Goal: Task Accomplishment & Management: Use online tool/utility

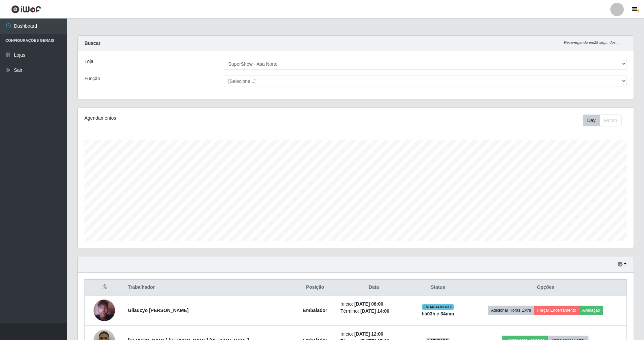
select select "71"
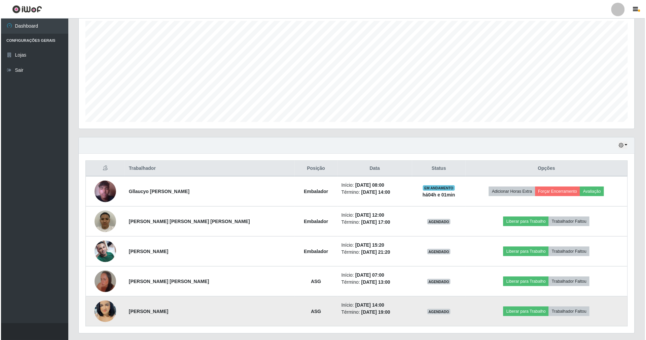
scroll to position [135, 0]
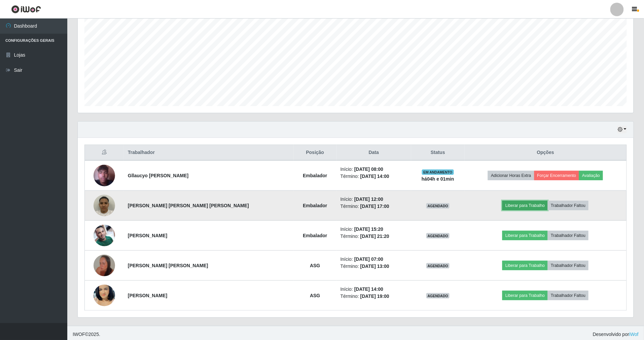
click at [509, 206] on button "Liberar para Trabalho" at bounding box center [525, 205] width 45 height 9
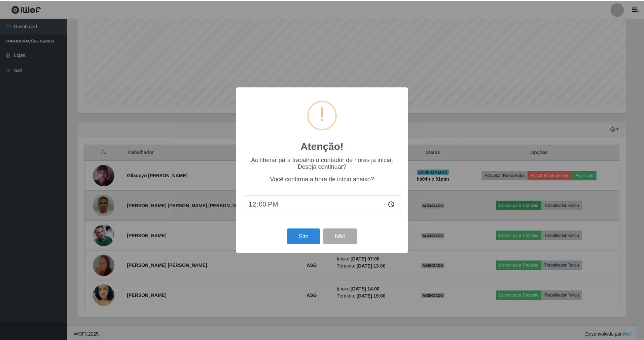
scroll to position [140, 550]
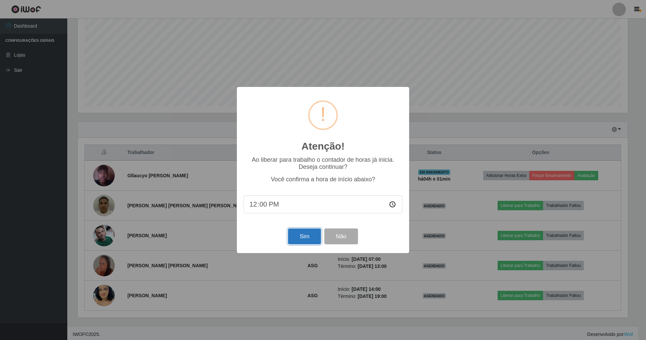
click at [297, 239] on button "Sim" at bounding box center [304, 236] width 33 height 16
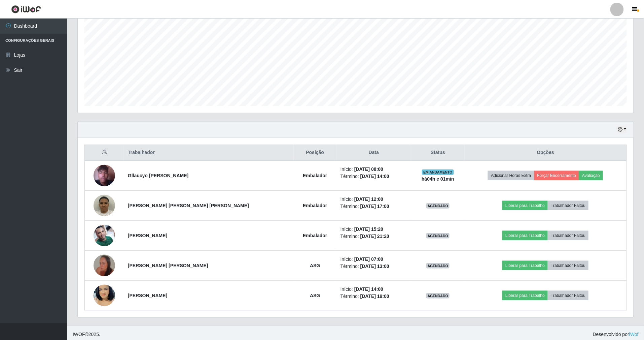
scroll to position [140, 558]
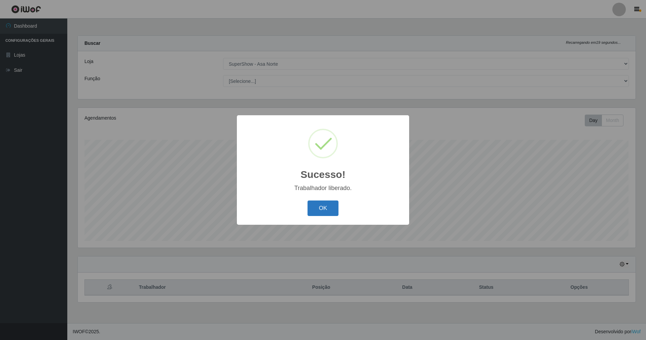
click at [317, 211] on button "OK" at bounding box center [323, 208] width 31 height 16
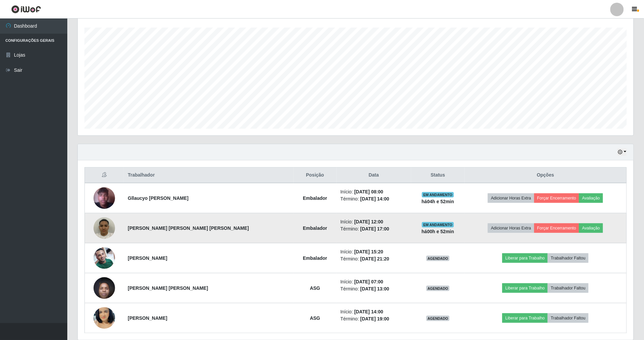
scroll to position [135, 0]
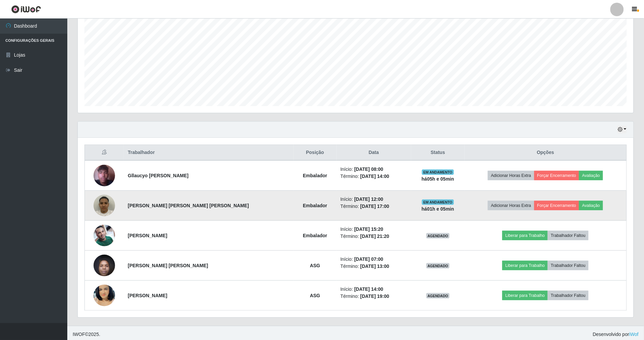
click at [109, 207] on img at bounding box center [105, 205] width 22 height 29
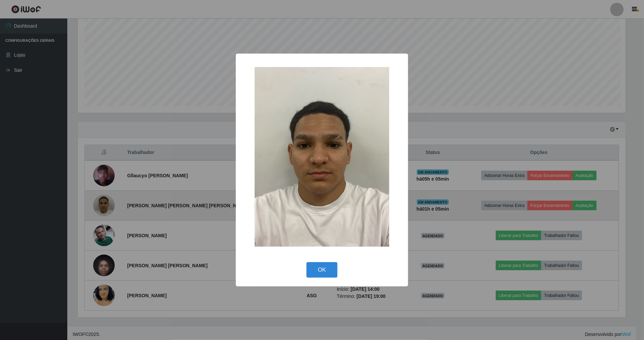
scroll to position [140, 550]
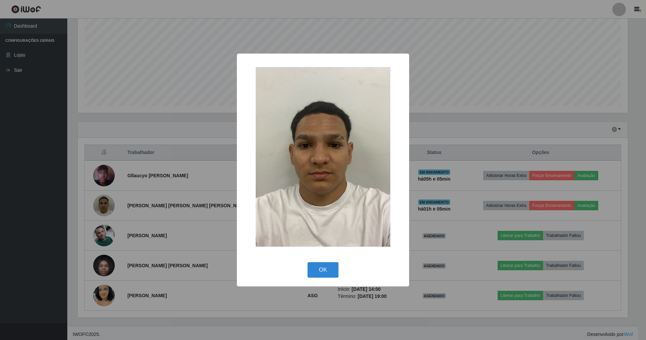
click at [492, 137] on div "× OK Cancel" at bounding box center [323, 170] width 646 height 340
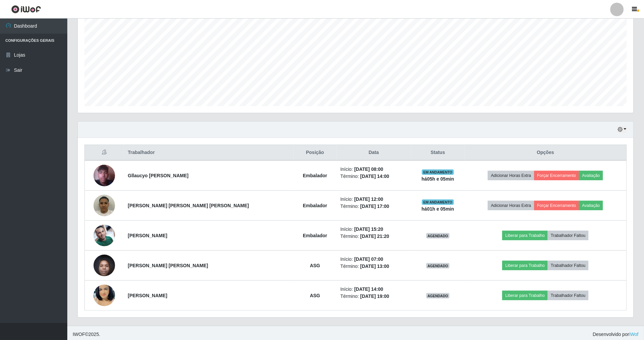
scroll to position [140, 556]
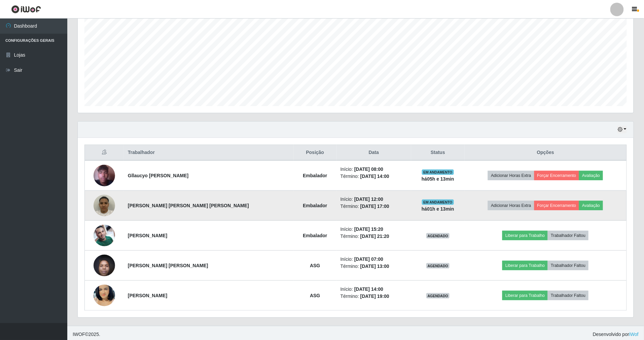
click at [103, 207] on img at bounding box center [105, 205] width 22 height 29
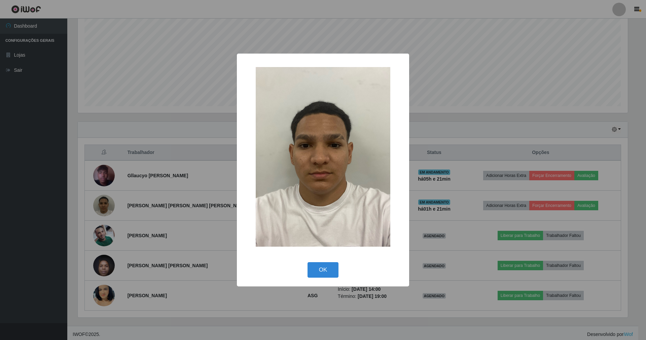
click at [455, 133] on div "× OK Cancel" at bounding box center [323, 170] width 646 height 340
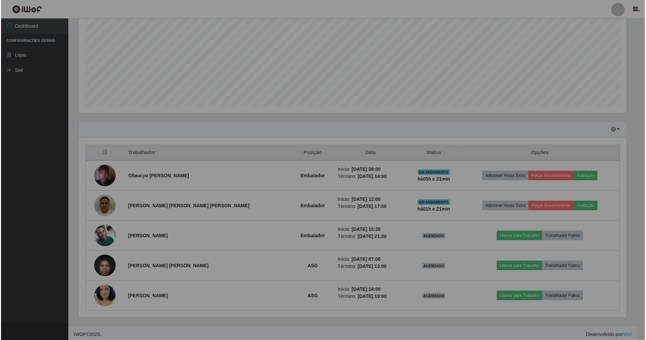
scroll to position [140, 556]
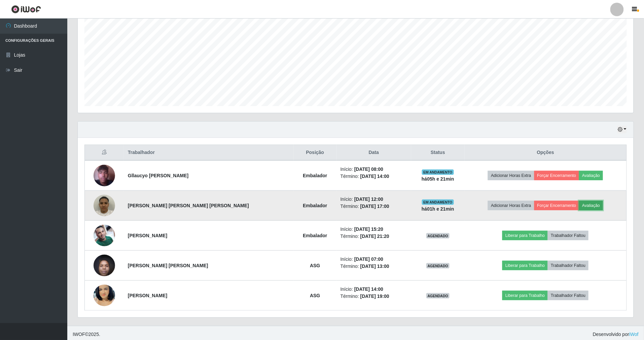
click at [582, 207] on button "Avaliação" at bounding box center [591, 205] width 24 height 9
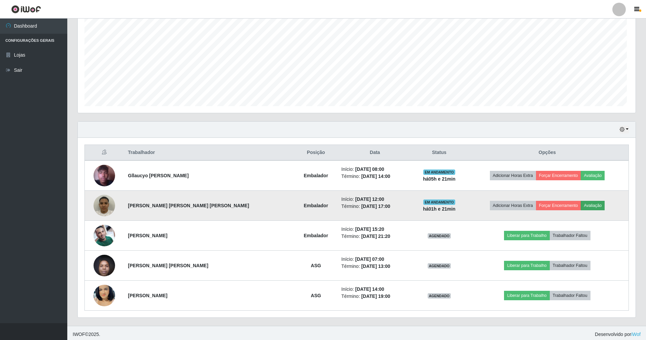
scroll to position [140, 550]
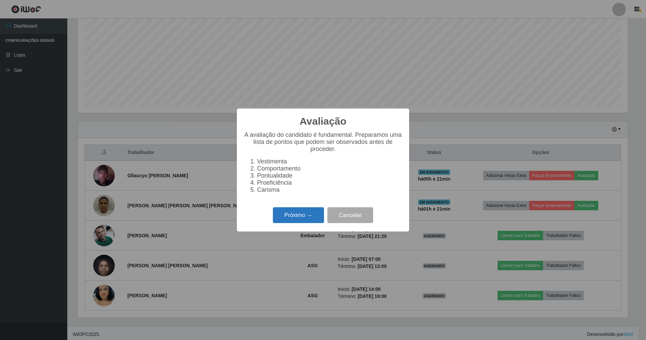
click at [293, 221] on button "Próximo →" at bounding box center [298, 215] width 51 height 16
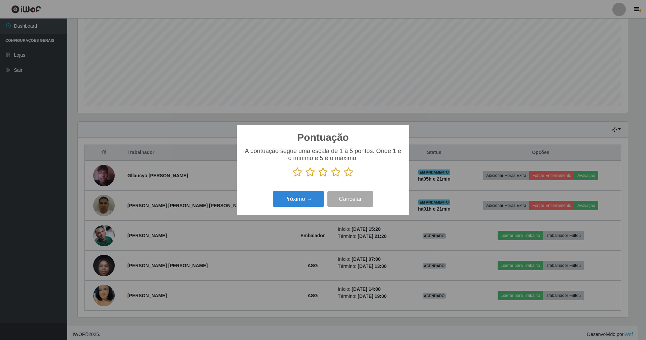
click at [299, 170] on icon at bounding box center [297, 172] width 9 height 10
click at [293, 177] on input "radio" at bounding box center [293, 177] width 0 height 0
click at [296, 201] on button "Próximo →" at bounding box center [298, 199] width 51 height 16
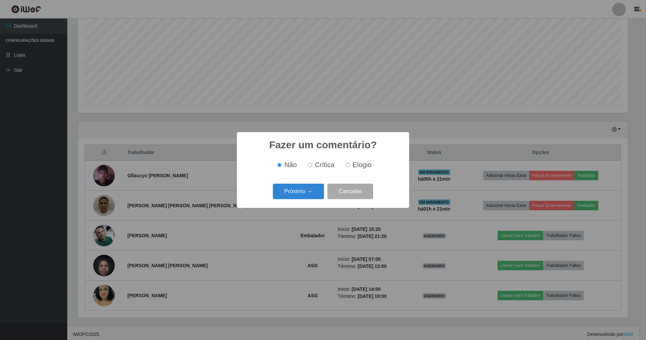
click at [312, 164] on input "Crítica" at bounding box center [310, 165] width 4 height 4
radio input "true"
click at [311, 189] on button "Próximo →" at bounding box center [298, 191] width 51 height 16
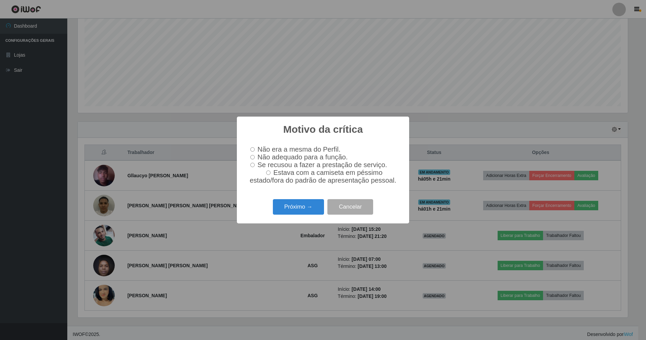
click at [252, 155] on input "Não adequado para a função." at bounding box center [252, 157] width 4 height 4
radio input "true"
click at [302, 210] on button "Próximo →" at bounding box center [298, 207] width 51 height 16
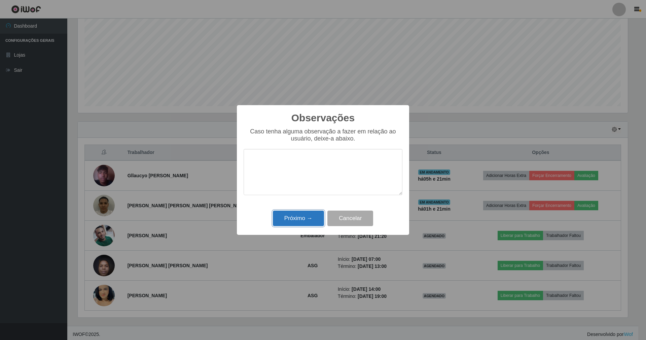
click at [291, 217] on button "Próximo →" at bounding box center [298, 218] width 51 height 16
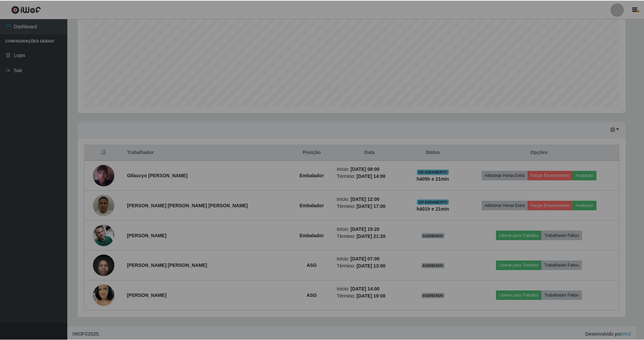
scroll to position [140, 556]
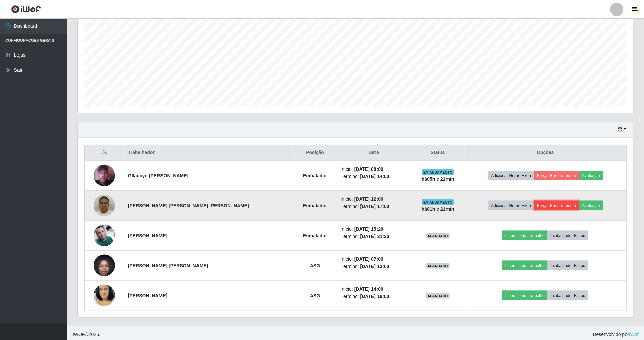
click at [545, 207] on button "Forçar Encerramento" at bounding box center [557, 205] width 45 height 9
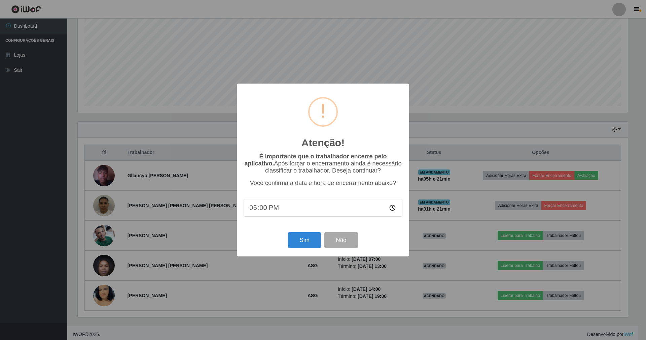
click at [255, 211] on input "17:00" at bounding box center [323, 208] width 159 height 18
type input "13:22"
click at [317, 244] on button "Sim" at bounding box center [304, 240] width 33 height 16
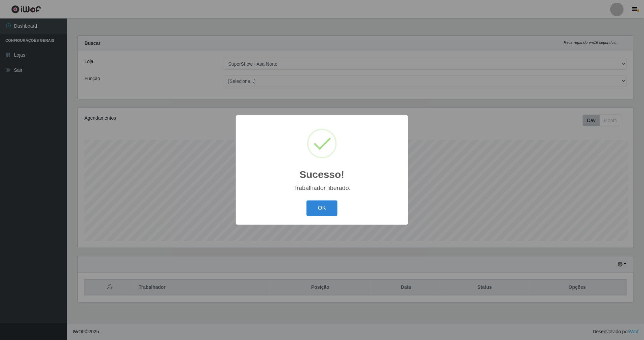
scroll to position [140, 558]
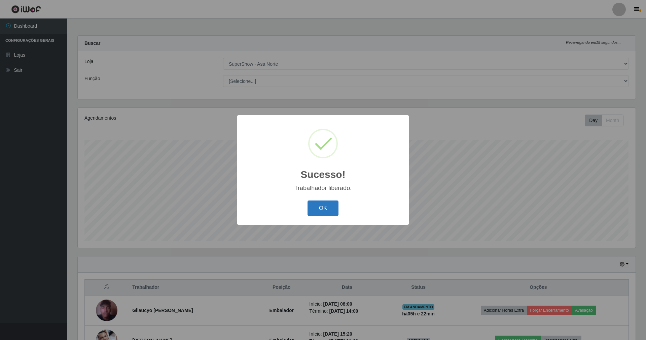
click at [333, 209] on button "OK" at bounding box center [323, 208] width 31 height 16
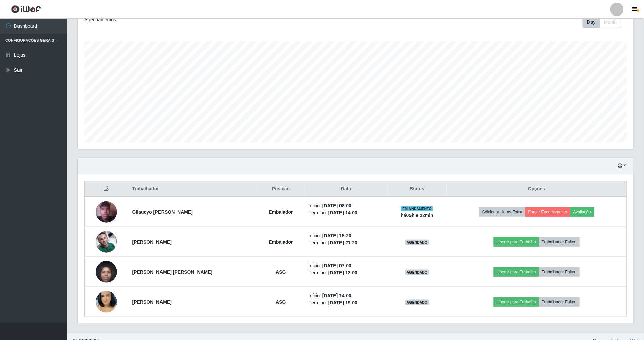
scroll to position [109, 0]
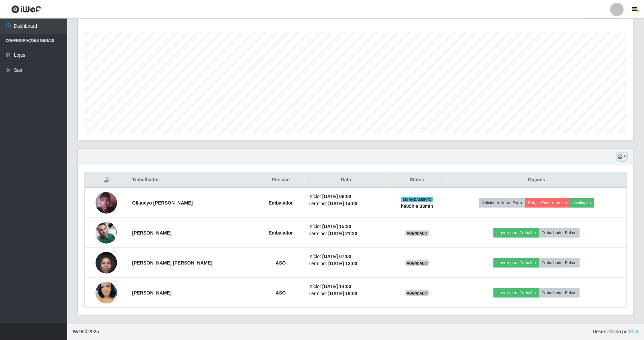
click at [621, 157] on icon "button" at bounding box center [620, 156] width 5 height 5
click at [603, 182] on button "1 dia" at bounding box center [600, 183] width 53 height 14
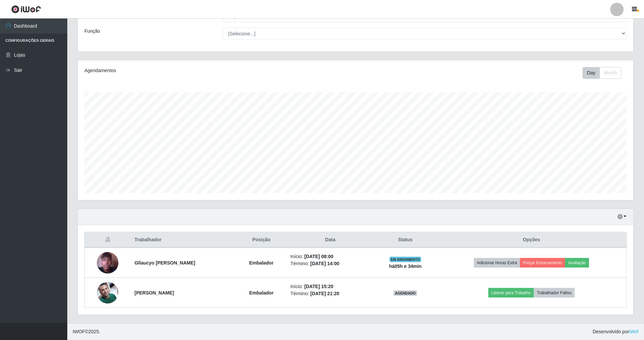
scroll to position [49, 0]
click at [619, 216] on icon "button" at bounding box center [620, 216] width 5 height 5
click at [600, 256] on button "3 dias" at bounding box center [600, 257] width 53 height 14
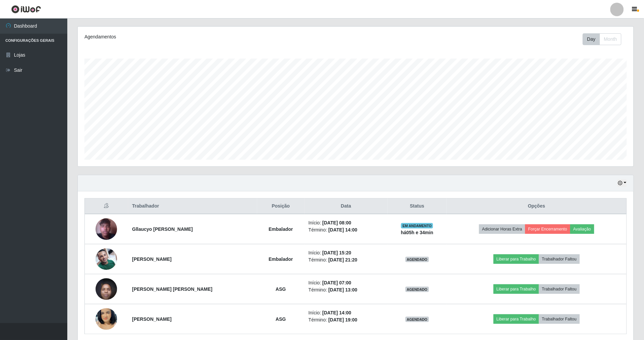
scroll to position [90, 0]
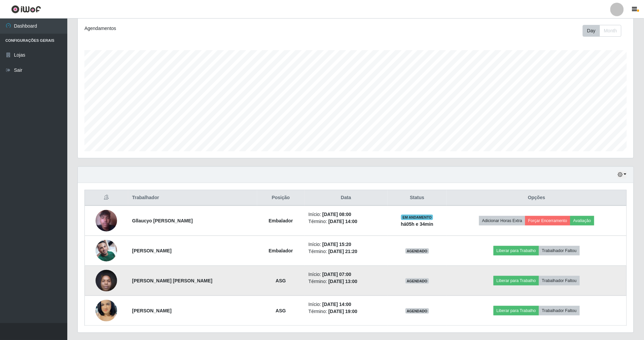
click at [105, 277] on img at bounding box center [107, 280] width 22 height 29
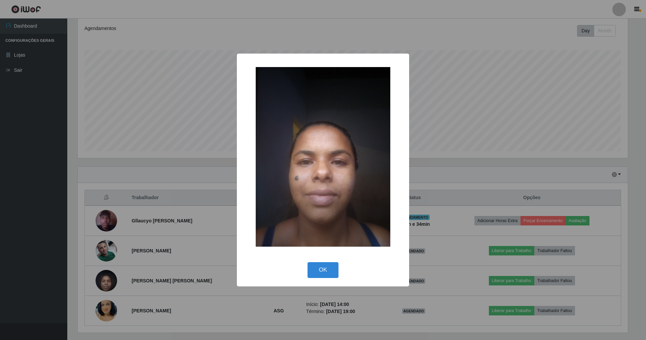
click at [221, 185] on div "× OK Cancel" at bounding box center [323, 170] width 646 height 340
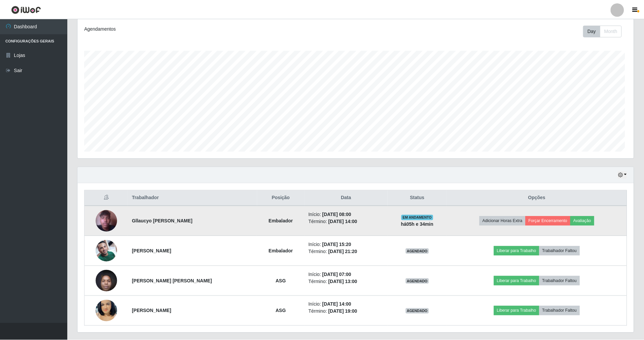
scroll to position [140, 556]
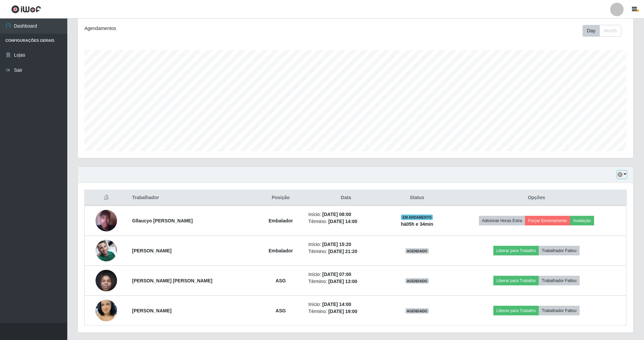
click at [621, 173] on icon "button" at bounding box center [620, 174] width 5 height 5
click at [596, 228] on button "1 Semana" at bounding box center [600, 229] width 53 height 14
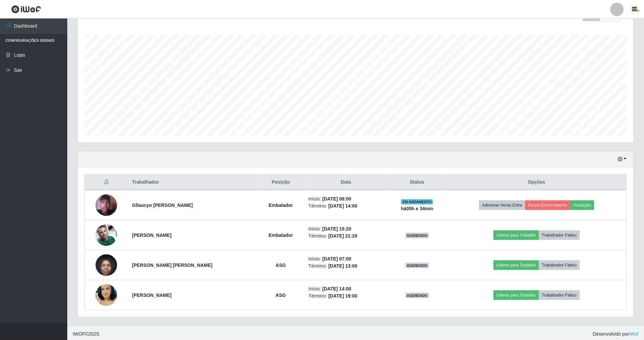
scroll to position [109, 0]
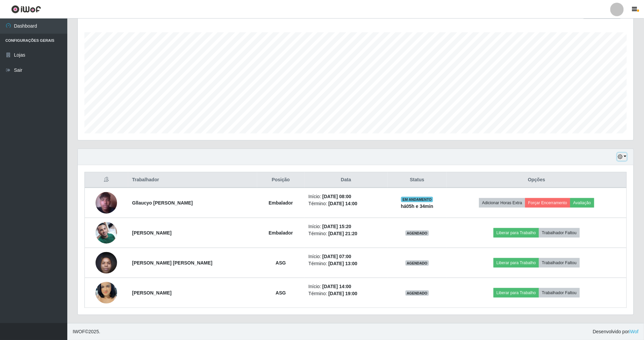
click at [621, 154] on icon "button" at bounding box center [620, 156] width 5 height 5
click at [611, 162] on button "Hoje" at bounding box center [600, 169] width 53 height 14
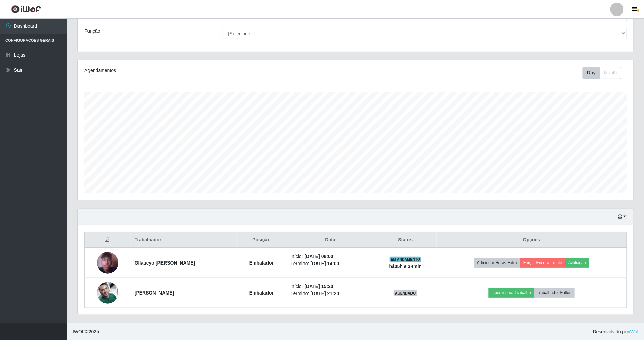
scroll to position [49, 0]
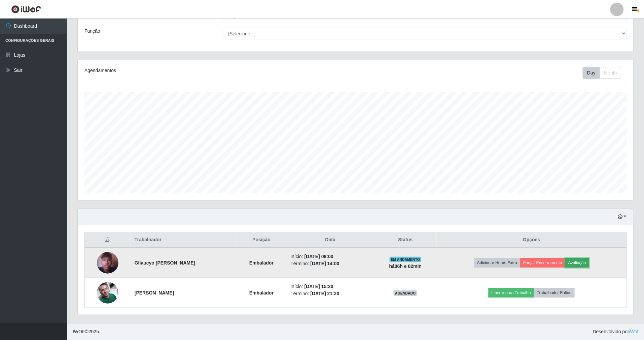
click at [589, 262] on button "Avaliação" at bounding box center [577, 262] width 24 height 9
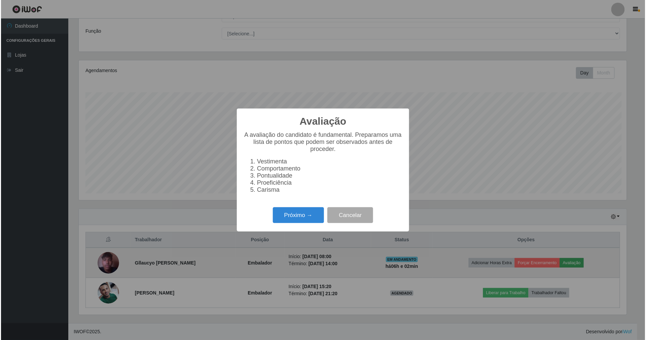
scroll to position [140, 550]
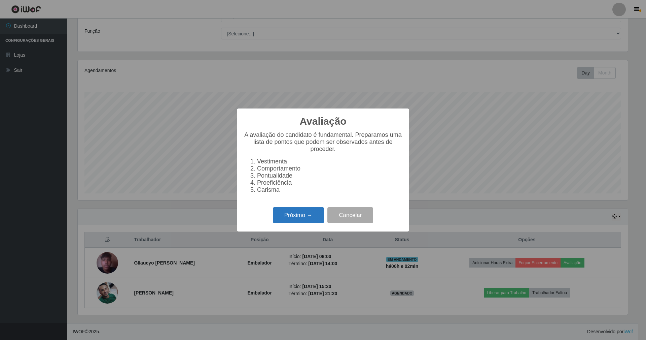
click at [305, 217] on button "Próximo →" at bounding box center [298, 215] width 51 height 16
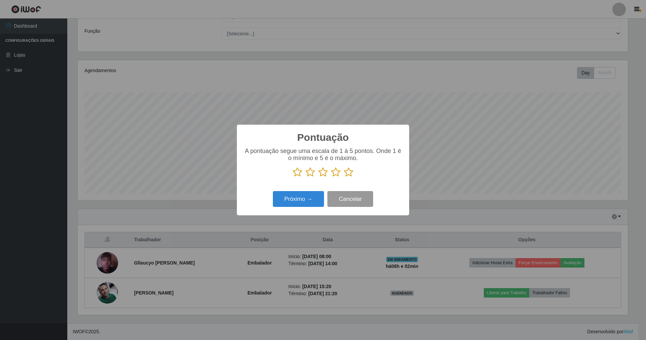
scroll to position [336453, 336043]
click at [349, 170] on icon at bounding box center [348, 172] width 9 height 10
click at [344, 177] on input "radio" at bounding box center [344, 177] width 0 height 0
click at [299, 201] on button "Próximo →" at bounding box center [298, 199] width 51 height 16
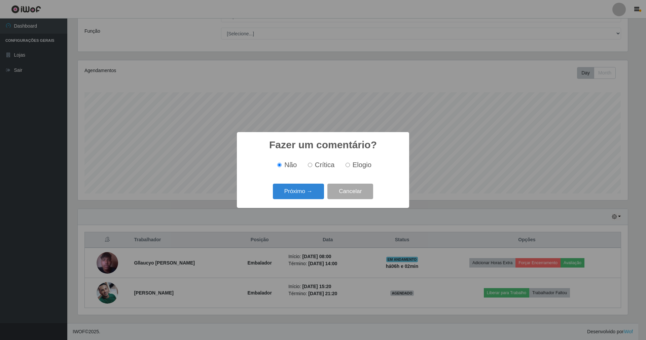
click at [348, 164] on input "Elogio" at bounding box center [348, 165] width 4 height 4
radio input "true"
click at [315, 190] on button "Próximo →" at bounding box center [298, 191] width 51 height 16
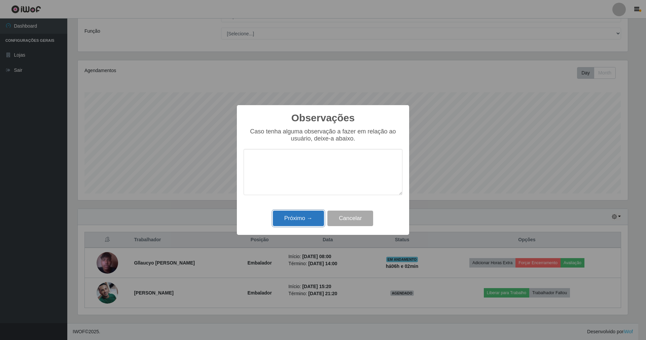
click at [307, 219] on button "Próximo →" at bounding box center [298, 218] width 51 height 16
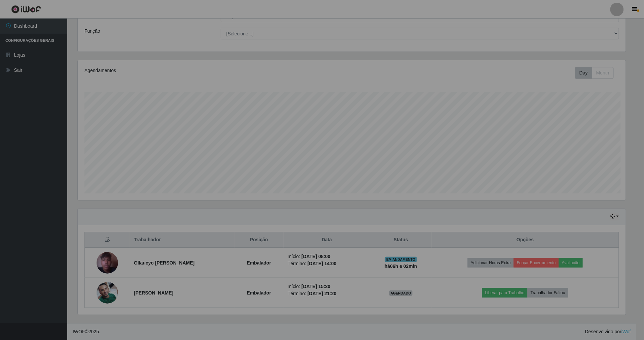
scroll to position [140, 556]
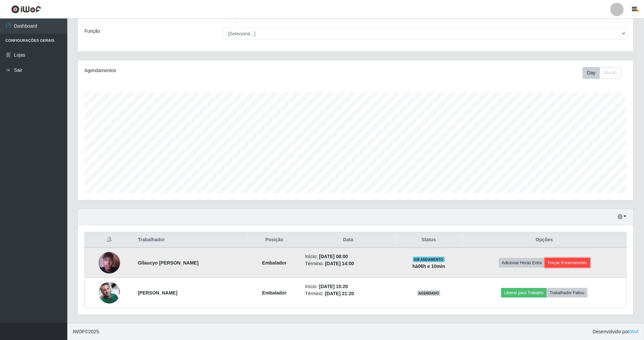
click at [569, 264] on button "Forçar Encerramento" at bounding box center [567, 262] width 45 height 9
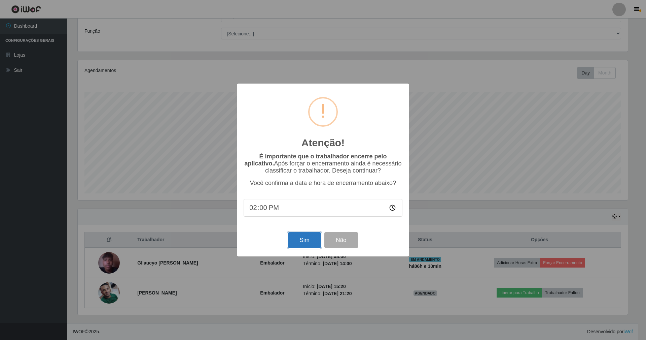
click at [303, 242] on button "Sim" at bounding box center [304, 240] width 33 height 16
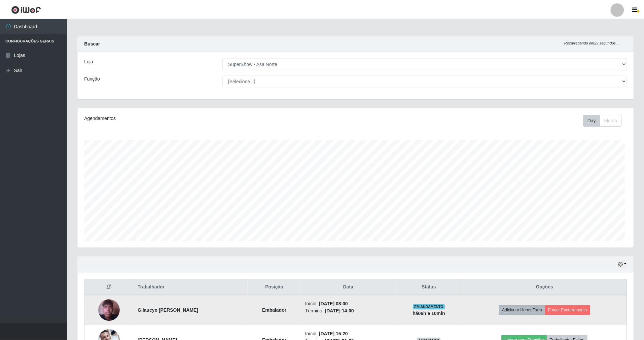
scroll to position [140, 558]
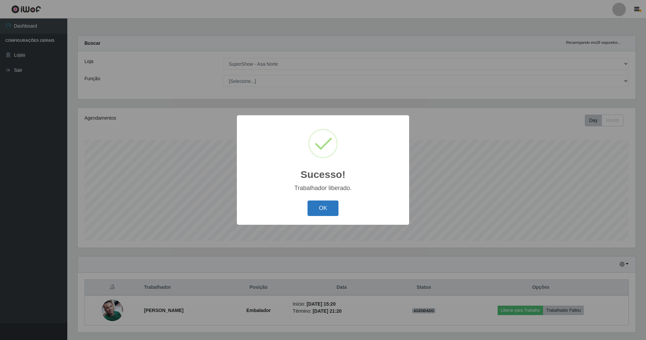
click at [326, 213] on button "OK" at bounding box center [323, 208] width 31 height 16
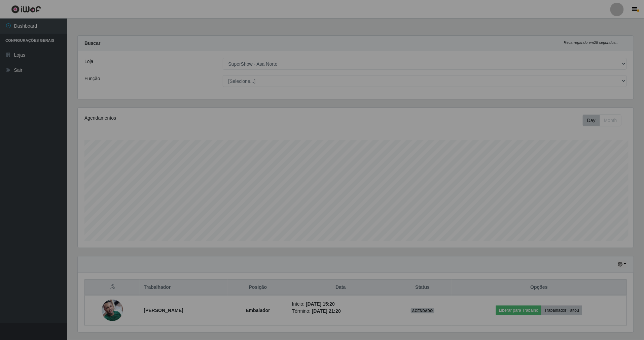
scroll to position [336453, 336037]
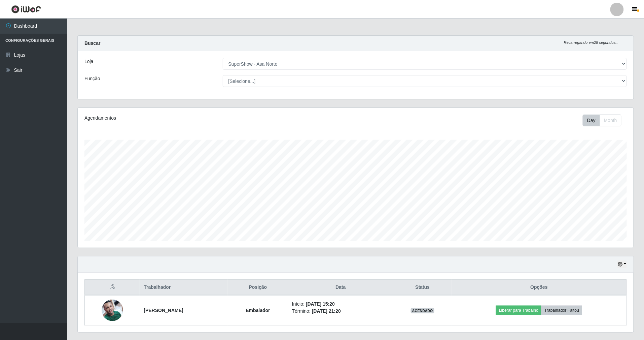
click at [635, 186] on div "Agendamentos Day Month 26/07 Agendamentos 29" at bounding box center [355, 181] width 567 height 148
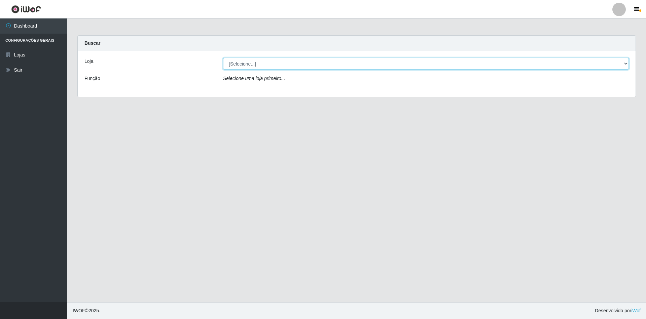
click at [267, 70] on div "Loja [Selecione...] SuperShow - Asa Norte Função Selecione uma loja primeiro..." at bounding box center [357, 74] width 558 height 46
select select "71"
click at [223, 58] on select "[Selecione...] SuperShow - Asa Norte" at bounding box center [426, 64] width 406 height 12
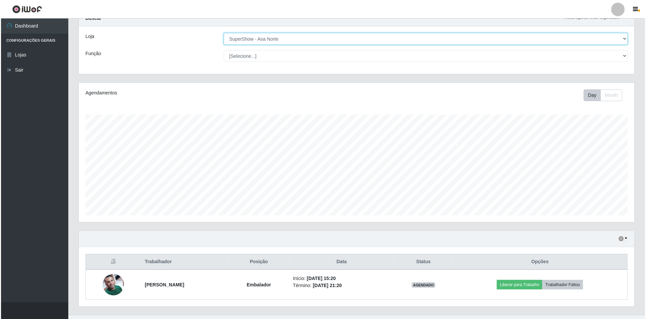
scroll to position [39, 0]
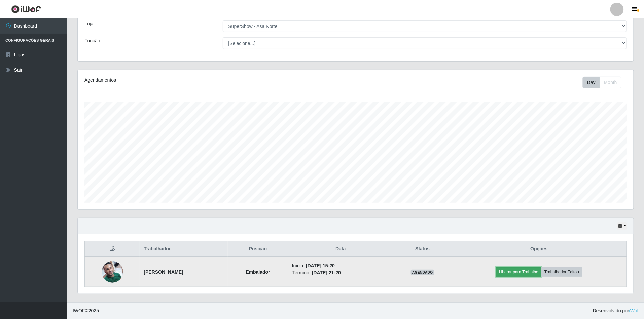
click at [518, 269] on button "Liberar para Trabalho" at bounding box center [518, 272] width 45 height 9
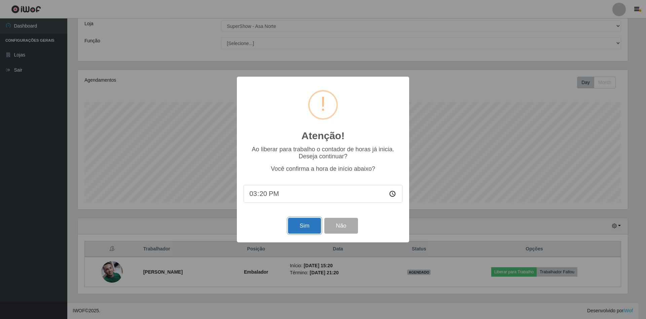
click at [298, 230] on button "Sim" at bounding box center [304, 226] width 33 height 16
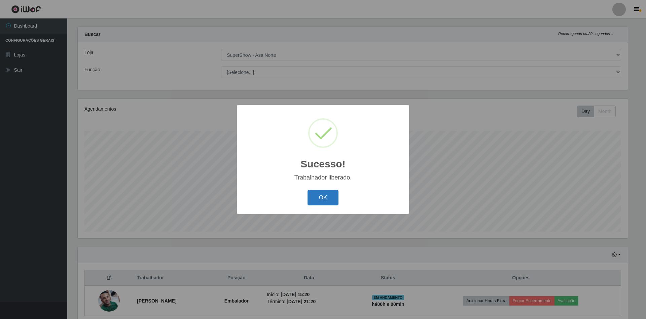
click at [322, 198] on button "OK" at bounding box center [323, 198] width 31 height 16
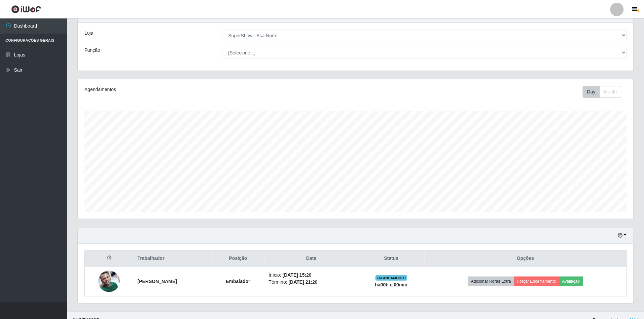
scroll to position [39, 0]
